Goal: Check status: Check status

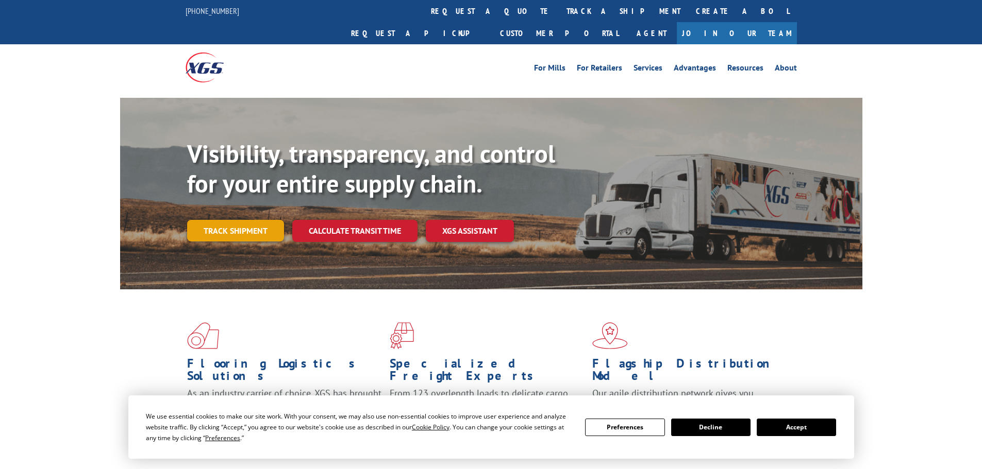
click at [249, 220] on link "Track shipment" at bounding box center [235, 231] width 97 height 22
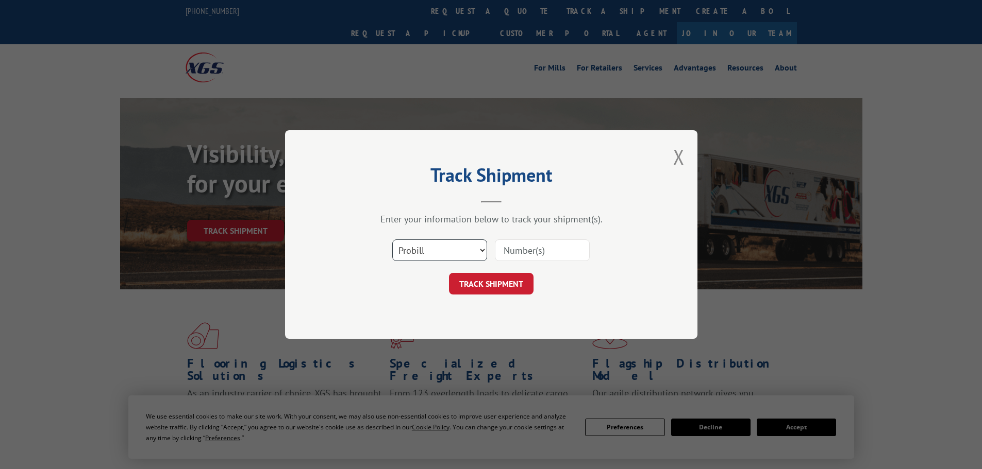
drag, startPoint x: 440, startPoint y: 248, endPoint x: 434, endPoint y: 260, distance: 13.4
click at [440, 248] on select "Select category... Probill BOL PO" at bounding box center [439, 251] width 95 height 22
click at [392, 240] on select "Select category... Probill BOL PO" at bounding box center [439, 251] width 95 height 22
click at [535, 256] on input at bounding box center [542, 251] width 95 height 22
type input "449294"
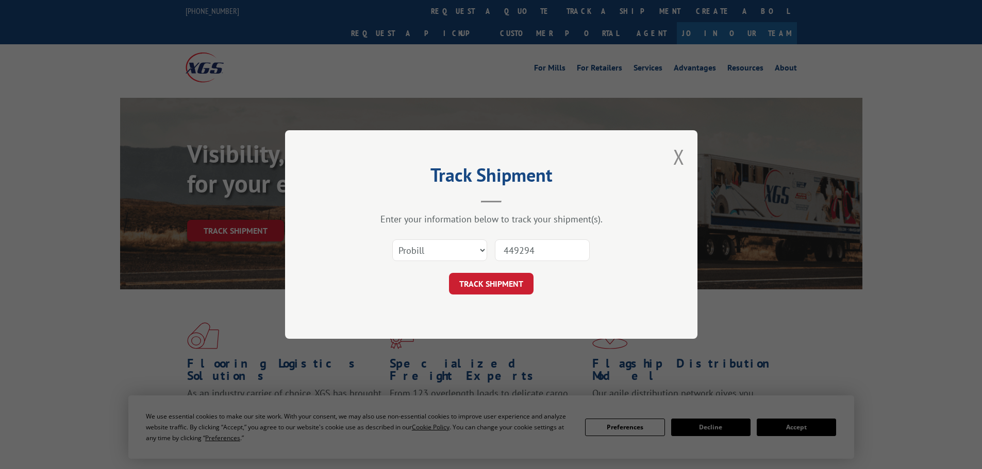
click button "TRACK SHIPMENT" at bounding box center [491, 284] width 85 height 22
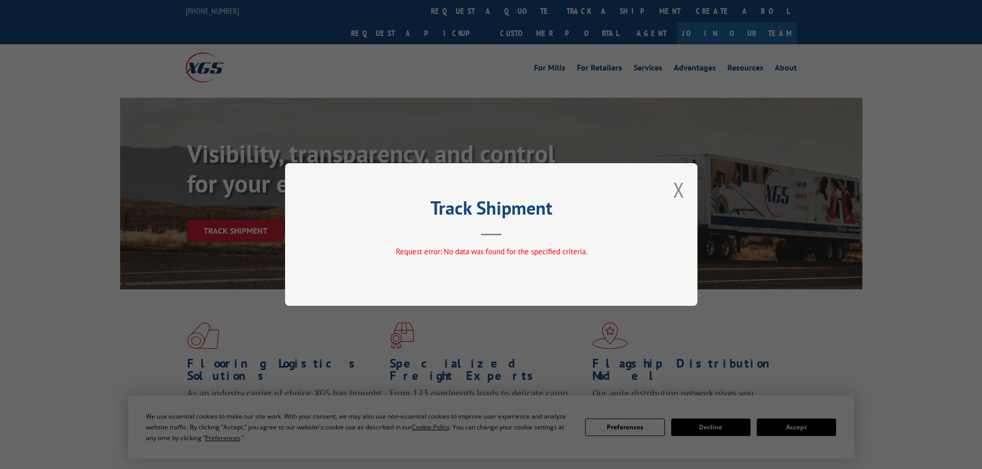
click at [504, 222] on header "Track Shipment" at bounding box center [490, 218] width 309 height 35
click at [684, 194] on button "Close modal" at bounding box center [678, 189] width 11 height 27
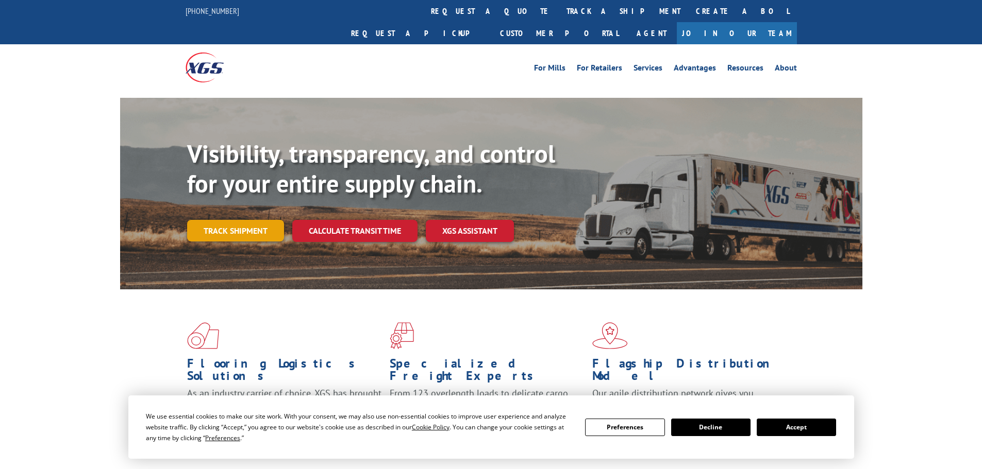
click at [252, 220] on link "Track shipment" at bounding box center [235, 231] width 97 height 22
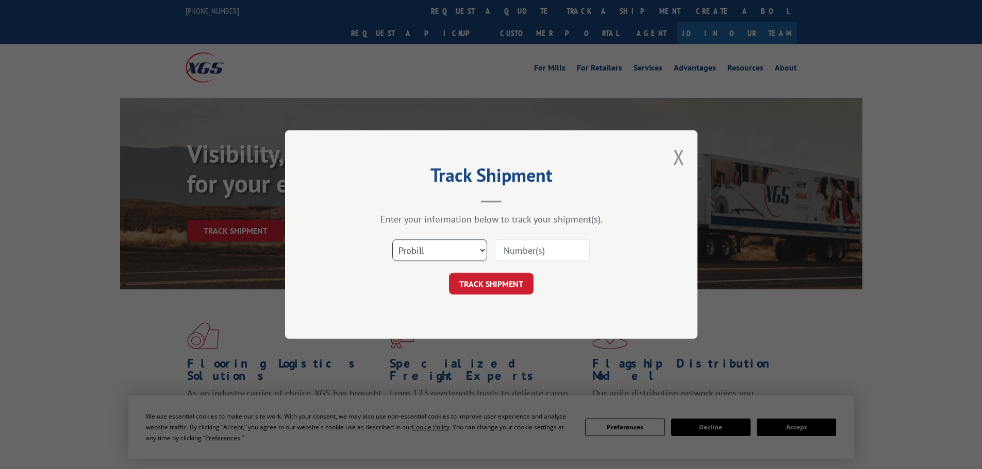
click at [449, 256] on select "Select category... Probill BOL PO" at bounding box center [439, 251] width 95 height 22
select select "bol"
click at [392, 240] on select "Select category... Probill BOL PO" at bounding box center [439, 251] width 95 height 22
click at [540, 249] on input at bounding box center [542, 251] width 95 height 22
type input "449294"
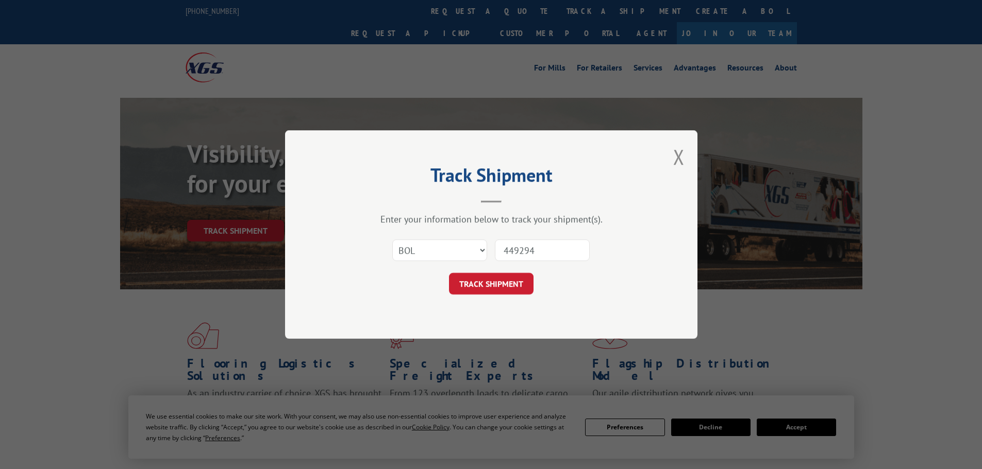
click button "TRACK SHIPMENT" at bounding box center [491, 284] width 85 height 22
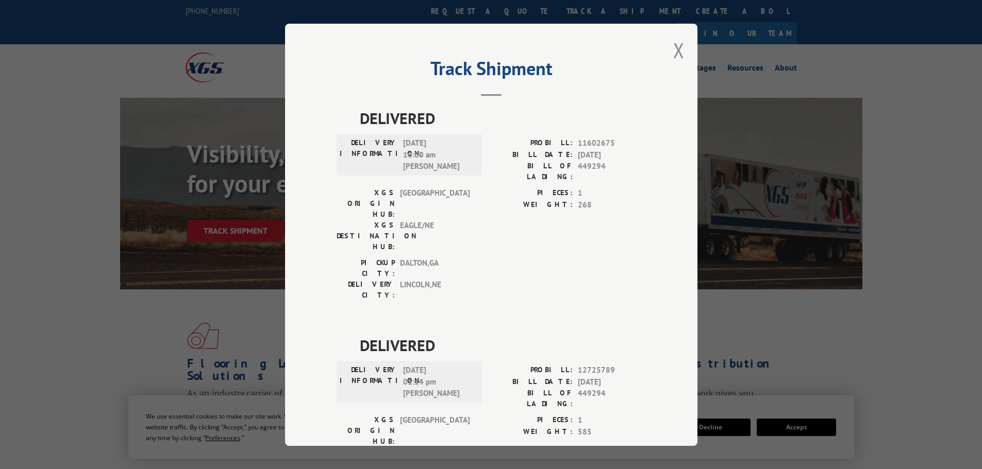
drag, startPoint x: 671, startPoint y: 44, endPoint x: 659, endPoint y: 68, distance: 26.3
click at [673, 44] on button "Close modal" at bounding box center [678, 50] width 11 height 27
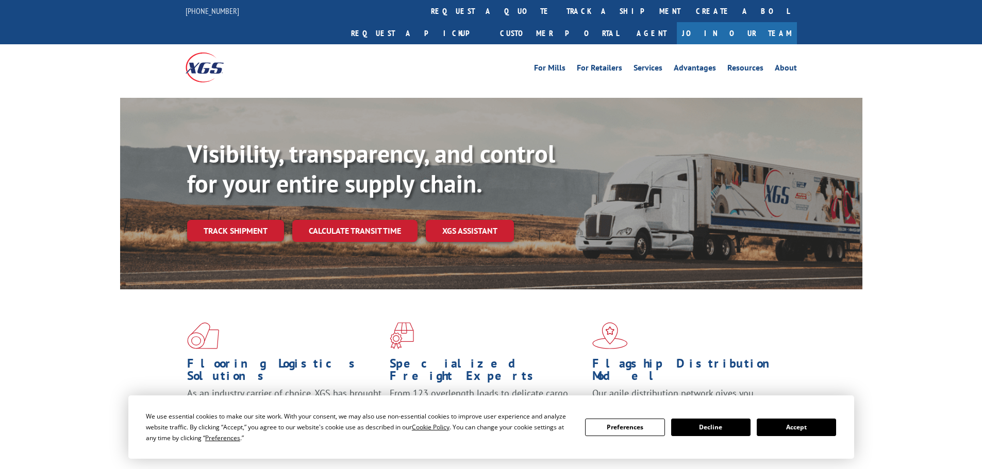
click at [228, 220] on link "Track shipment" at bounding box center [235, 231] width 97 height 22
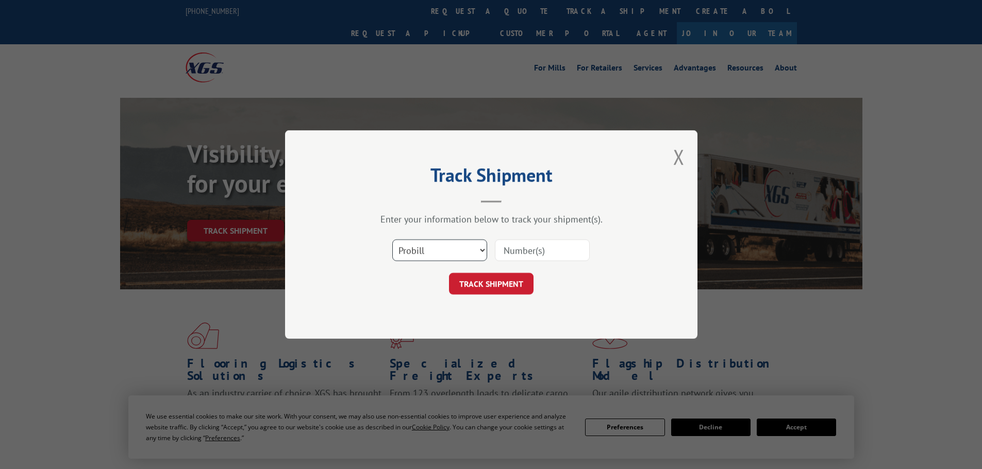
click at [455, 249] on select "Select category... Probill BOL PO" at bounding box center [439, 251] width 95 height 22
select select "po"
click at [392, 240] on select "Select category... Probill BOL PO" at bounding box center [439, 251] width 95 height 22
click at [552, 252] on input at bounding box center [542, 251] width 95 height 22
type input "295274715"
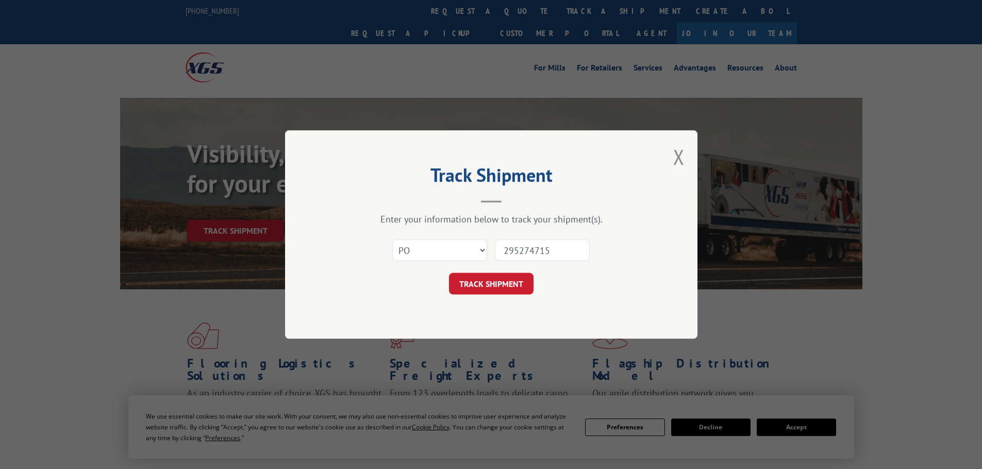
click button "TRACK SHIPMENT" at bounding box center [491, 284] width 85 height 22
